Goal: Find specific page/section: Find specific page/section

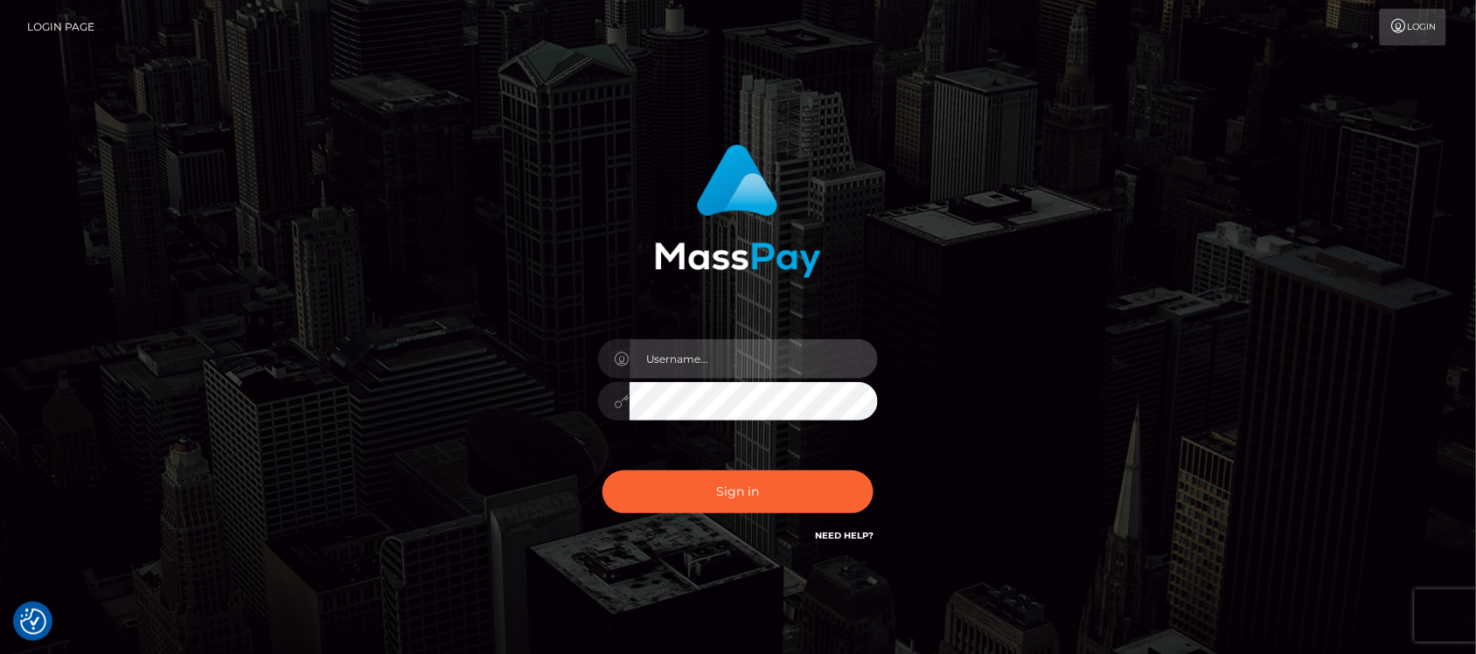
type input "hello.feetfinder"
click at [761, 355] on input "hello.feetfinder" at bounding box center [754, 358] width 248 height 39
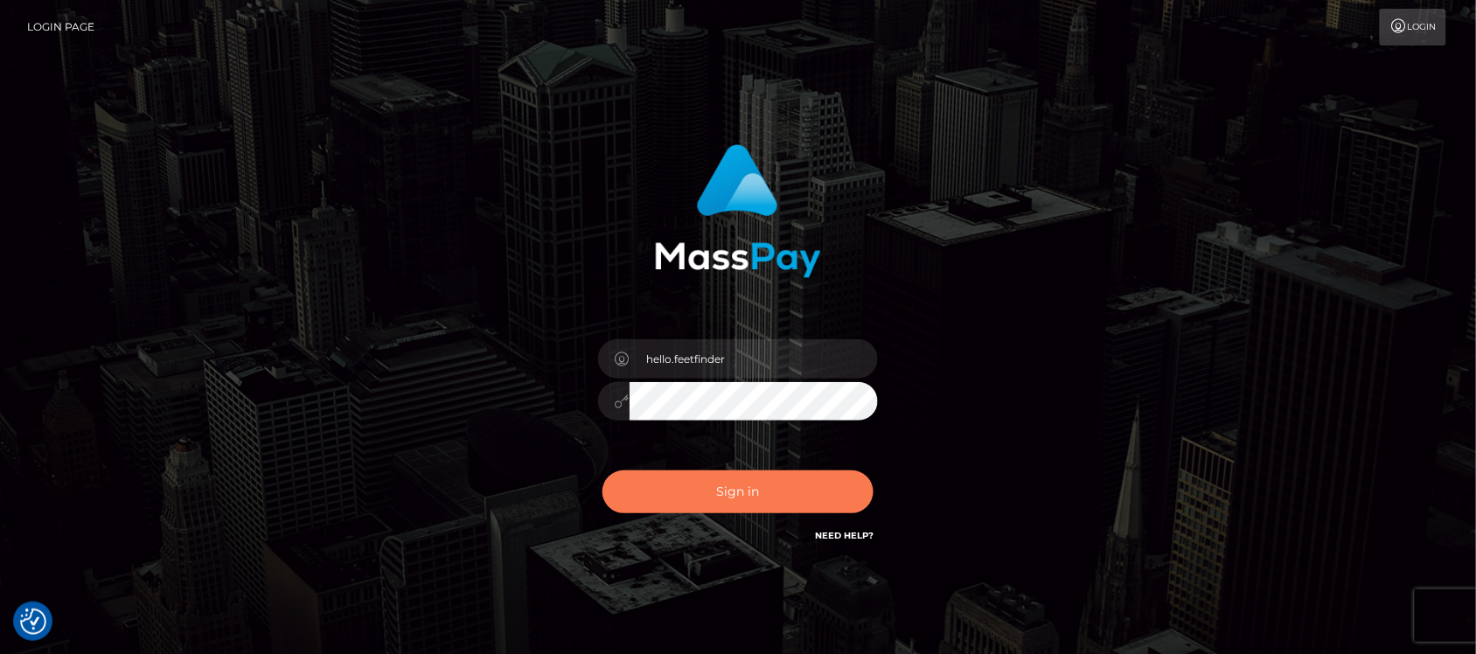
click at [780, 503] on button "Sign in" at bounding box center [738, 491] width 271 height 43
type input "hello.feetfinder"
click at [766, 500] on button "Sign in" at bounding box center [738, 491] width 271 height 43
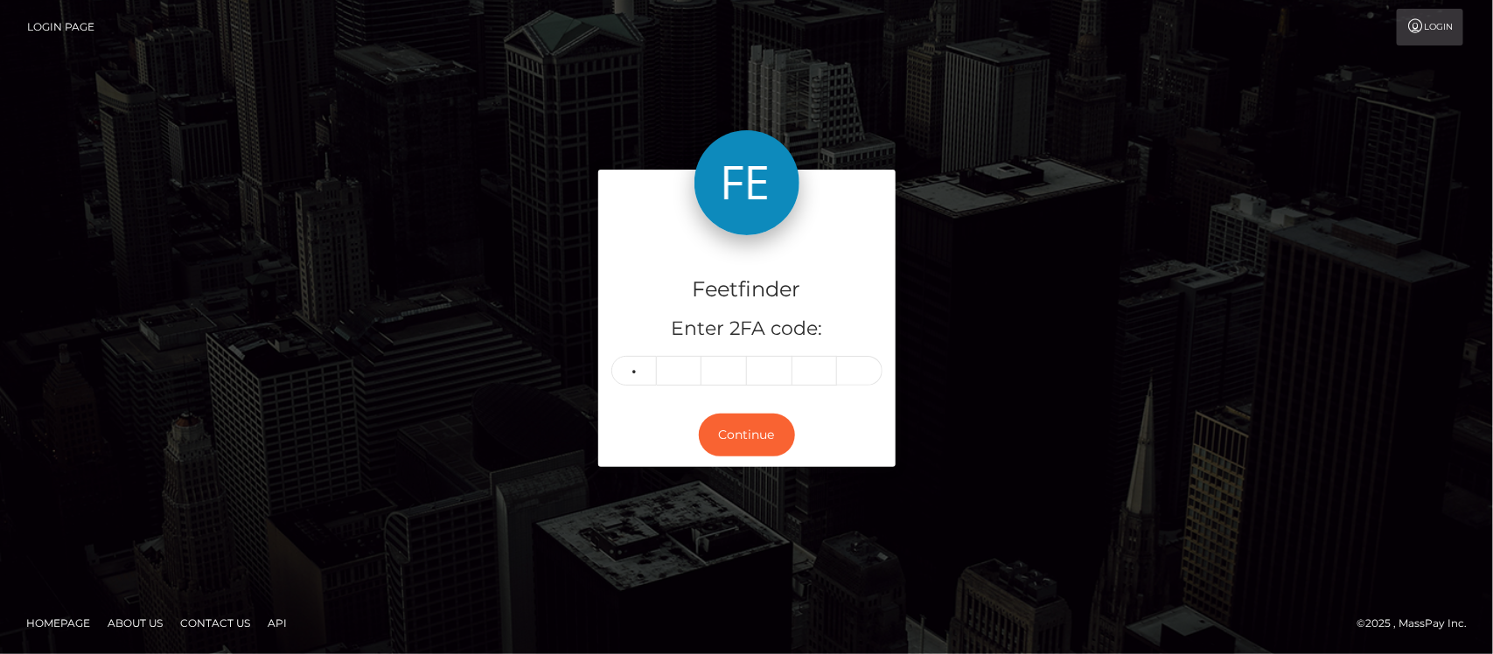
type input "6"
type input "9"
type input "3"
type input "4"
type input "3"
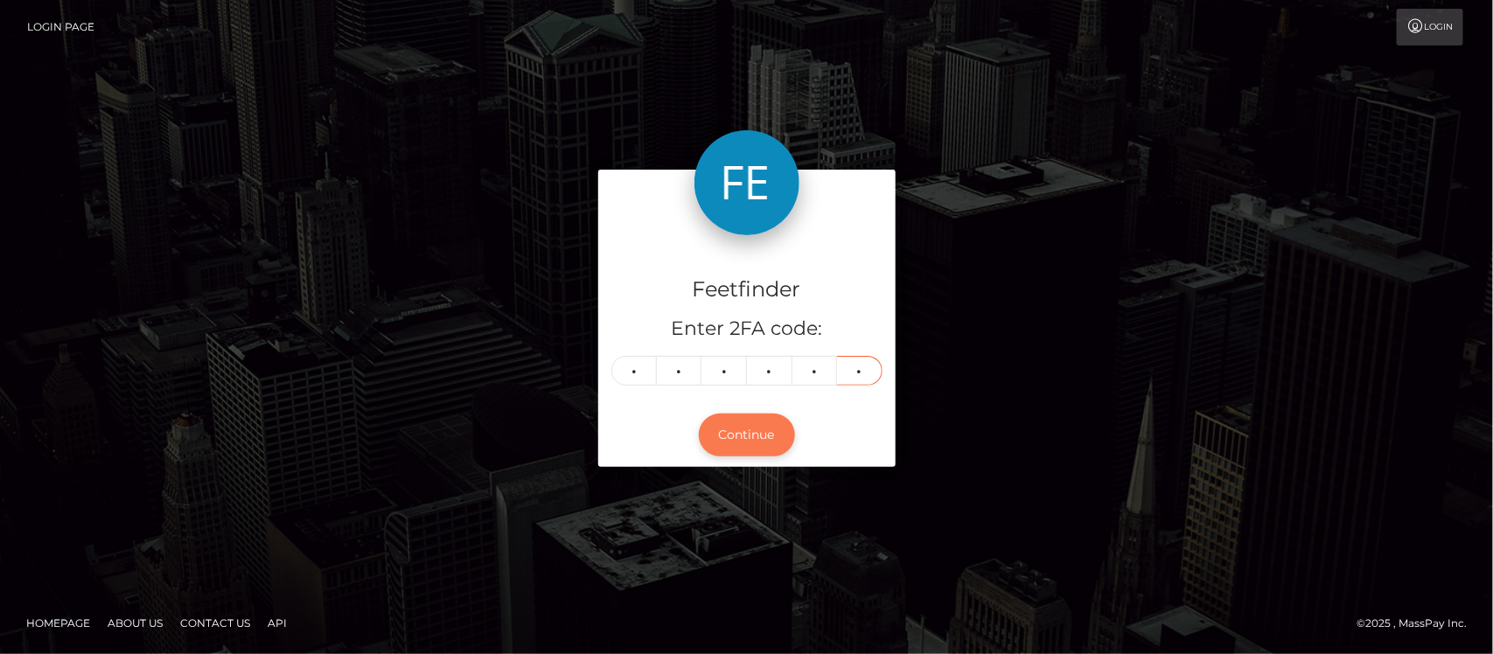
type input "2"
click at [737, 435] on button "Continue" at bounding box center [747, 435] width 96 height 43
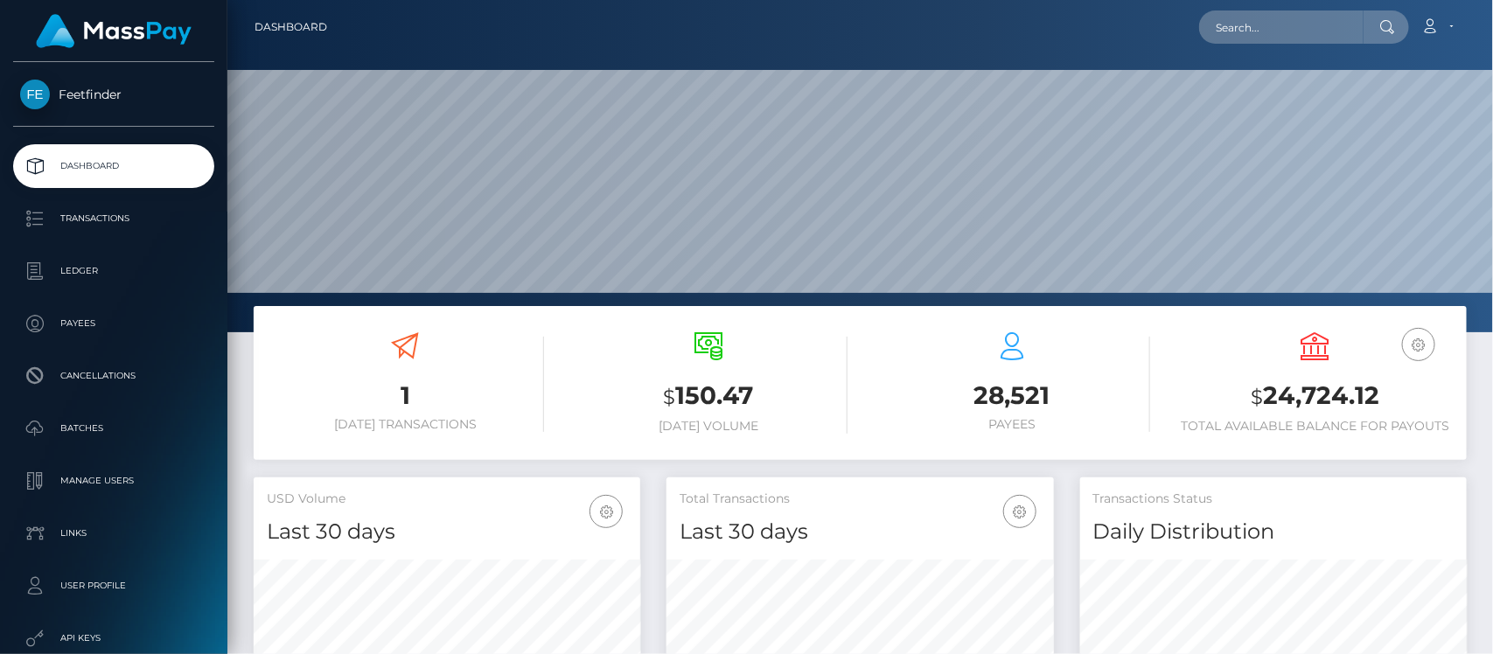
scroll to position [309, 387]
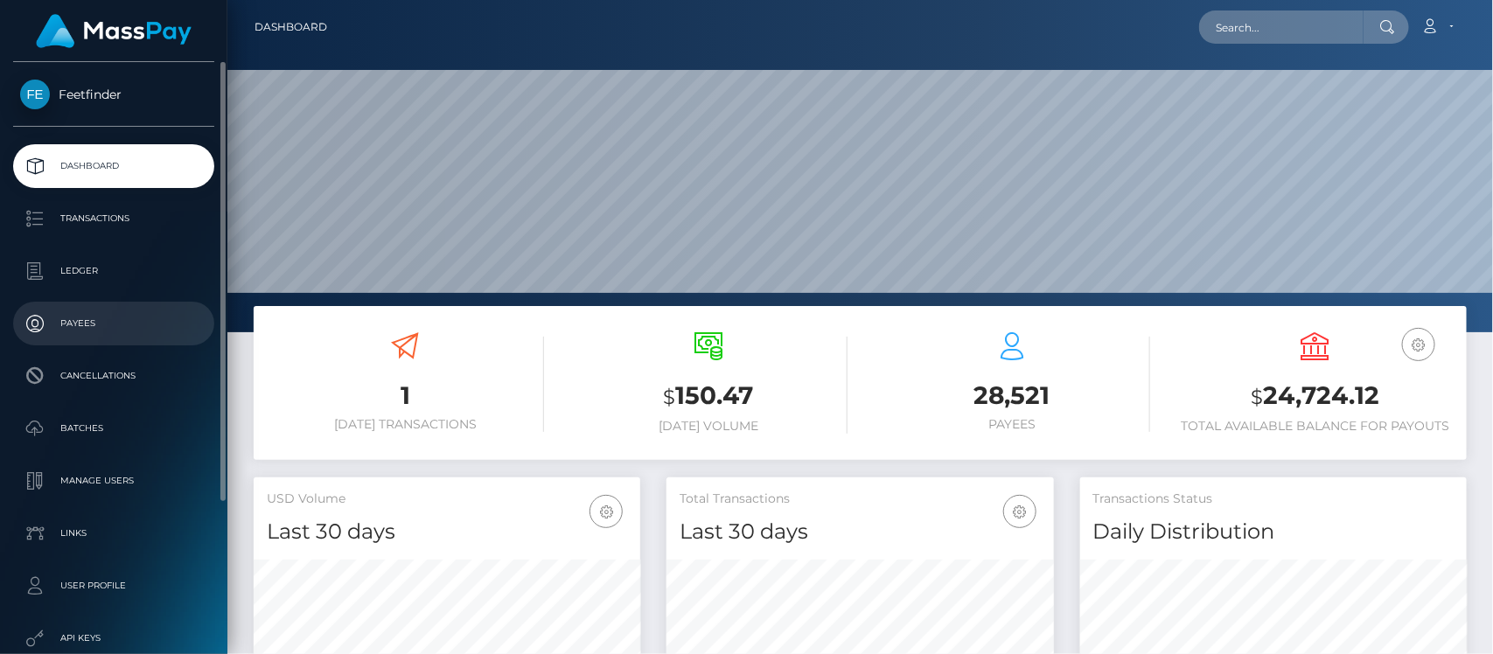
click at [83, 320] on p "Payees" at bounding box center [113, 323] width 187 height 26
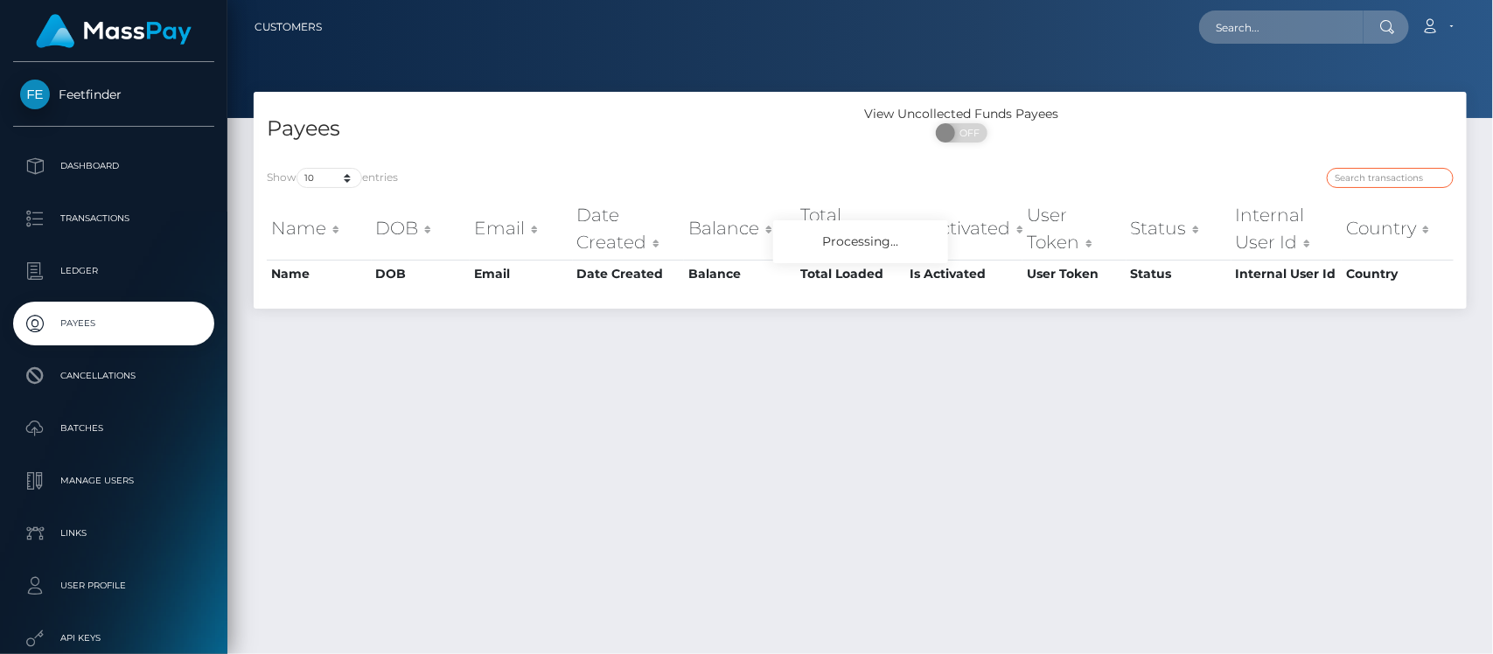
click at [1370, 182] on input "search" at bounding box center [1390, 178] width 127 height 20
paste input "18245f20-3ee3-11f0-bf09-062f66d36555"
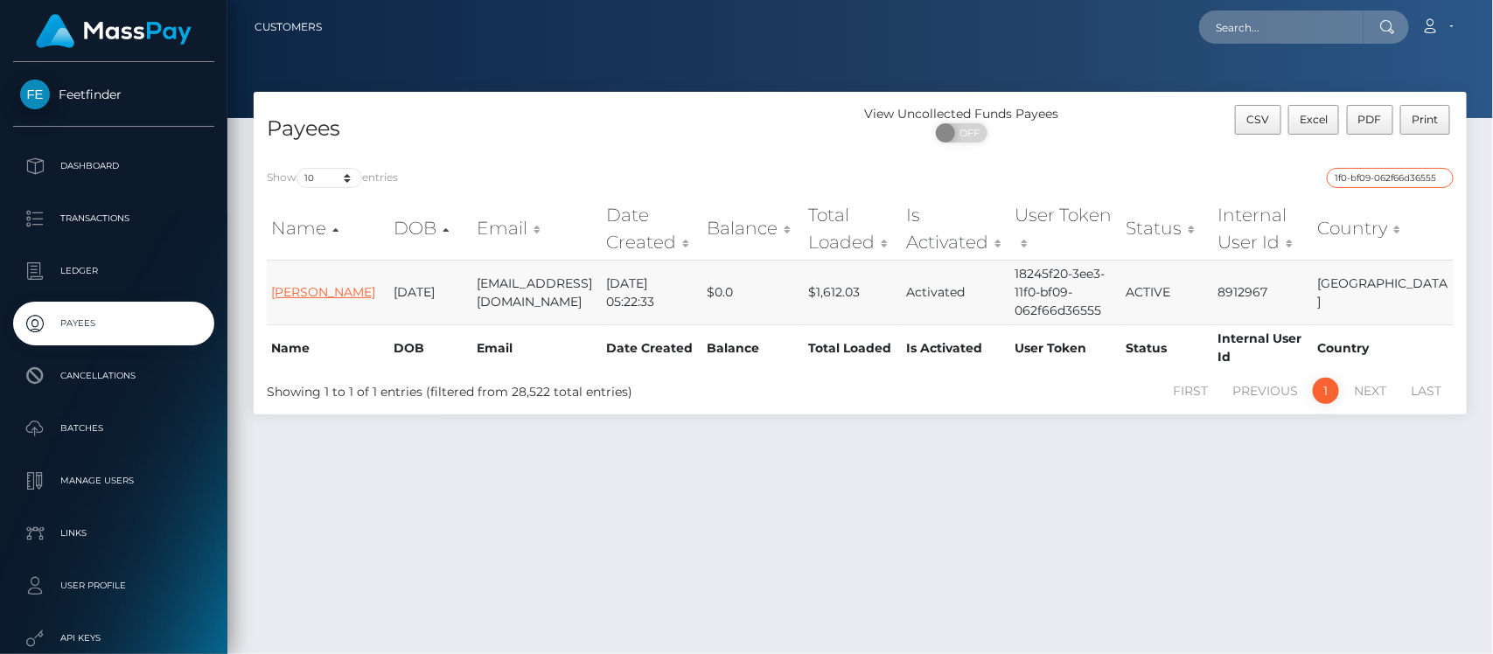
type input "18245f20-3ee3-11f0-bf09-062f66d36555"
click at [324, 284] on link "[PERSON_NAME]" at bounding box center [323, 292] width 104 height 16
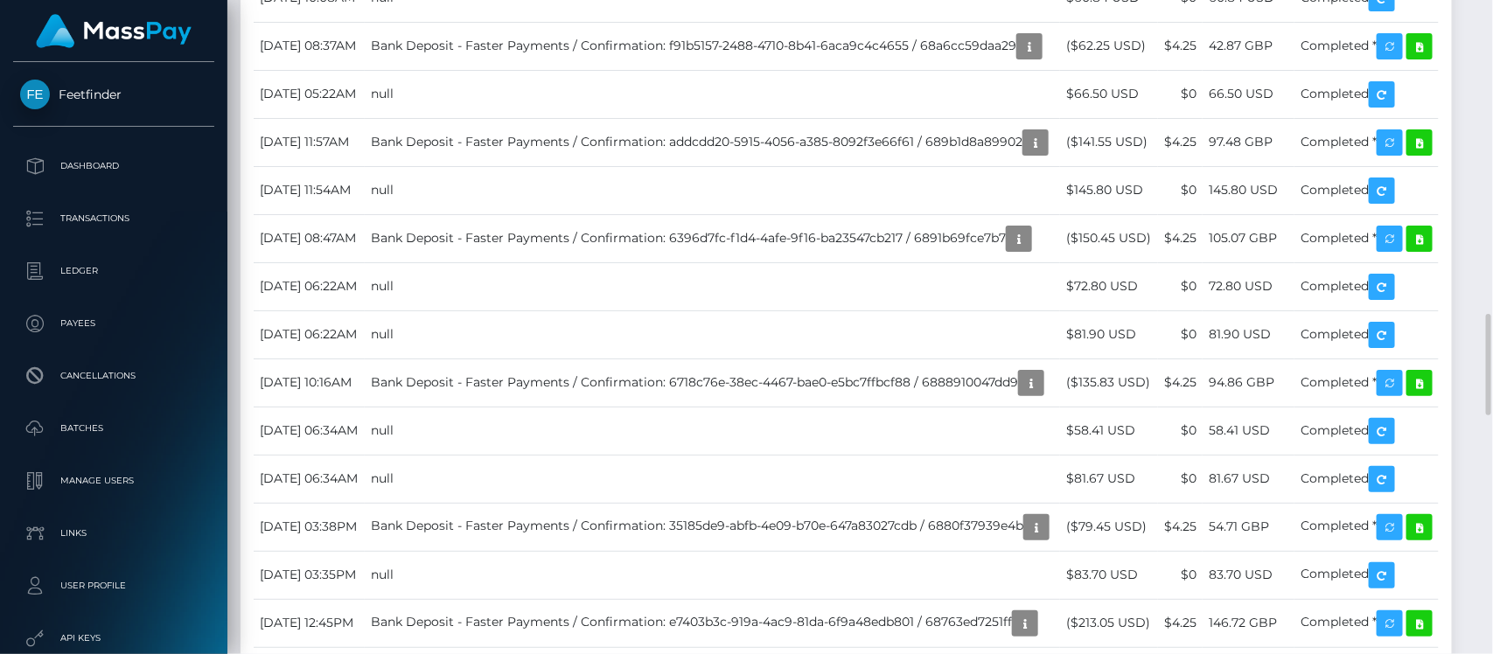
scroll to position [210, 387]
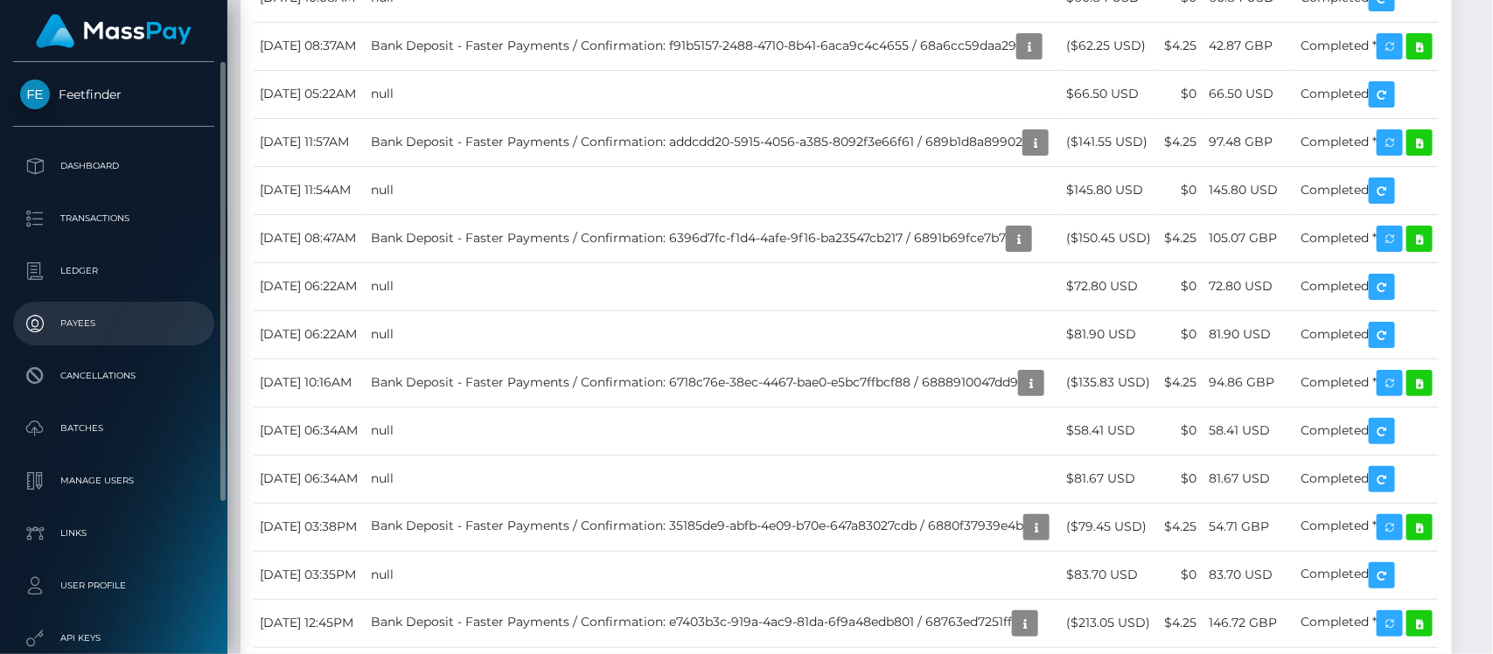
click at [80, 324] on p "Payees" at bounding box center [113, 323] width 187 height 26
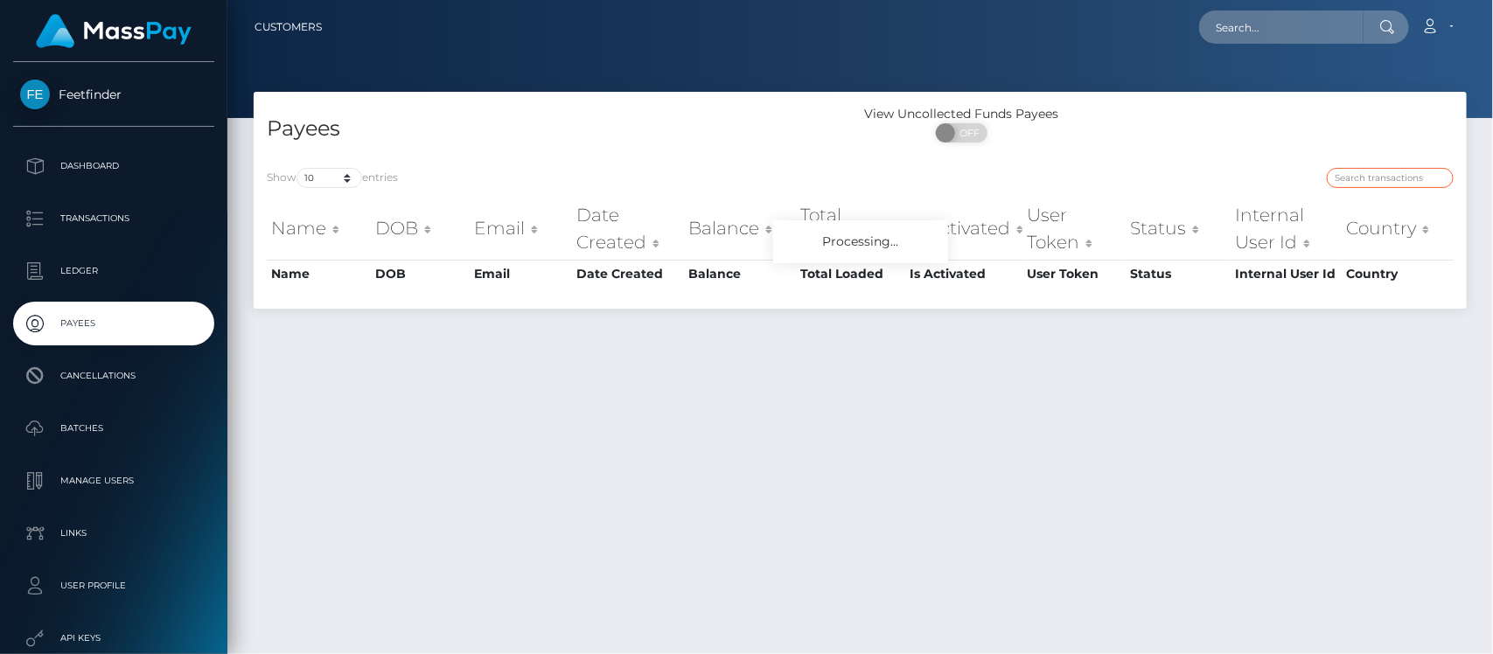
click at [1382, 185] on input "search" at bounding box center [1390, 178] width 127 height 20
paste input "ee87bf67-7249-11f0-87f1-0266f44cc279"
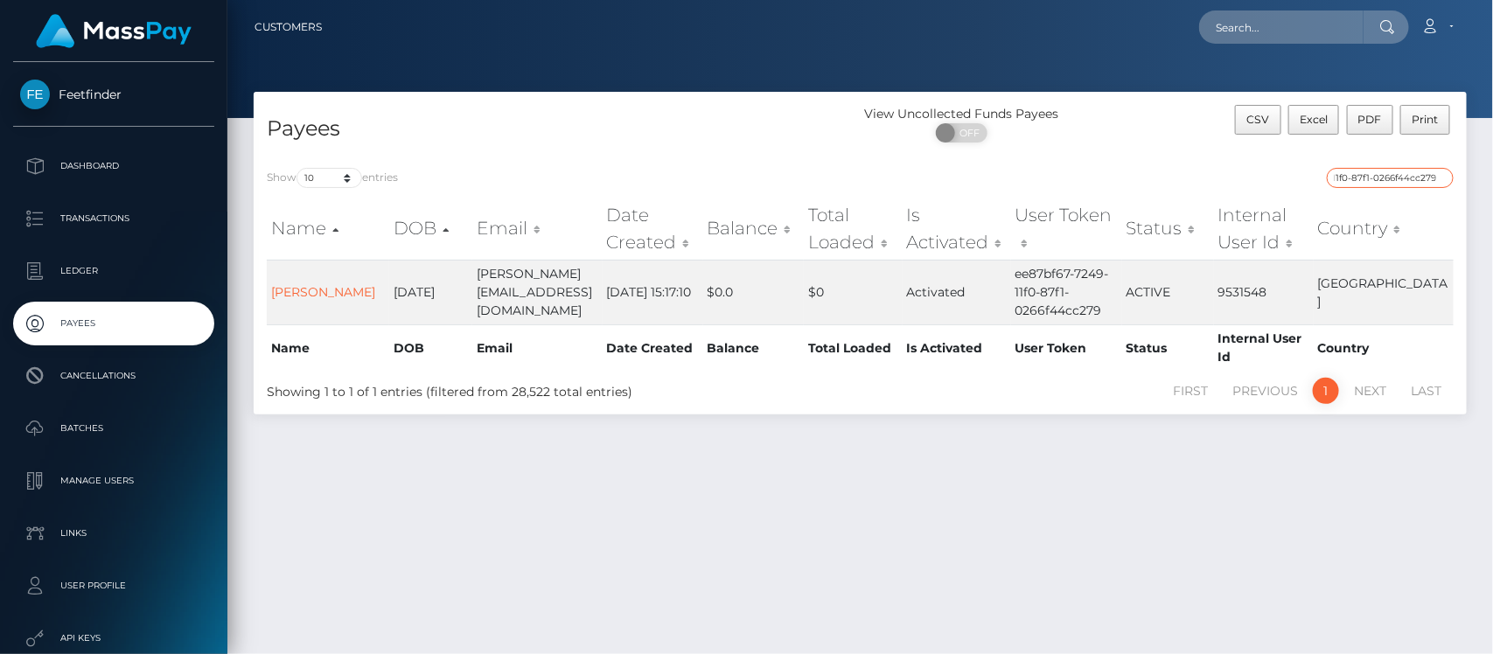
type input "ee87bf67-7249-11f0-87f1-0266f44cc279"
click at [324, 296] on link "Alice Renier" at bounding box center [323, 292] width 104 height 16
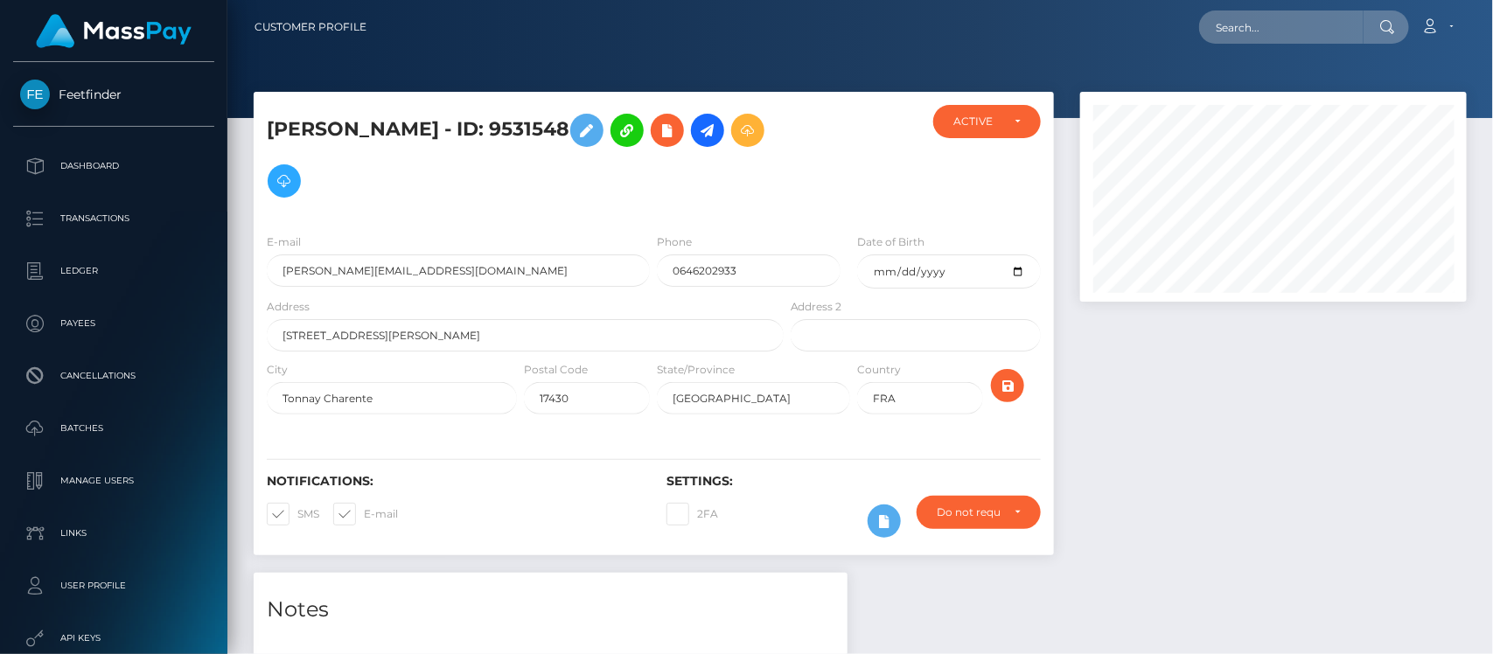
scroll to position [210, 387]
